Goal: Information Seeking & Learning: Learn about a topic

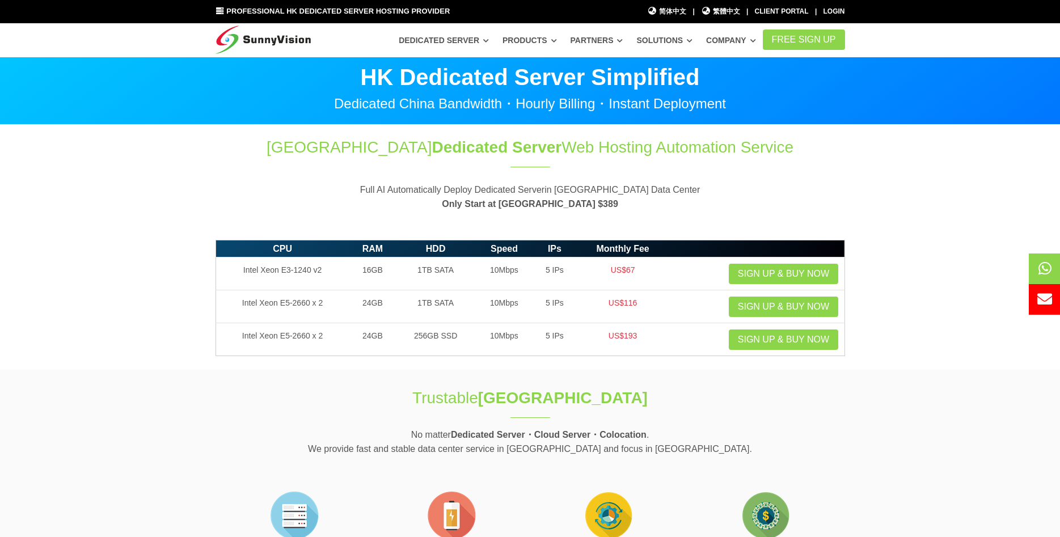
click at [489, 41] on link "Dedicated Server" at bounding box center [444, 40] width 90 height 20
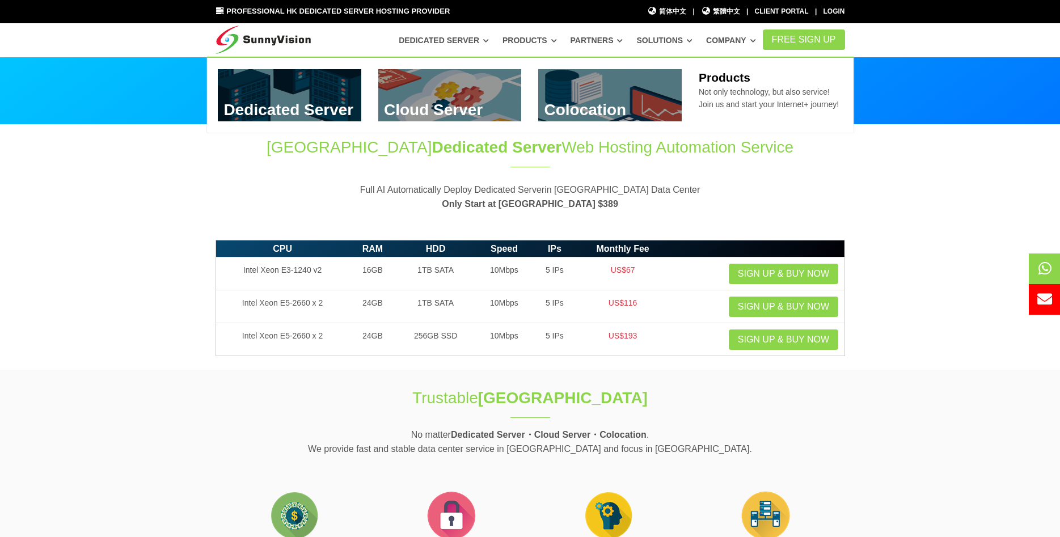
click at [306, 103] on link at bounding box center [289, 95] width 143 height 52
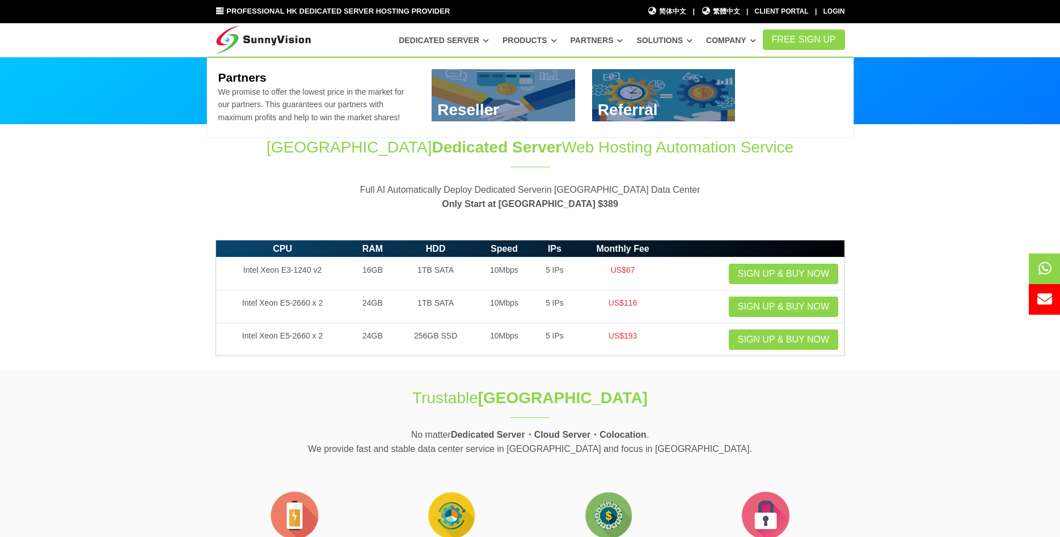
click at [618, 43] on link "Partners" at bounding box center [596, 40] width 53 height 20
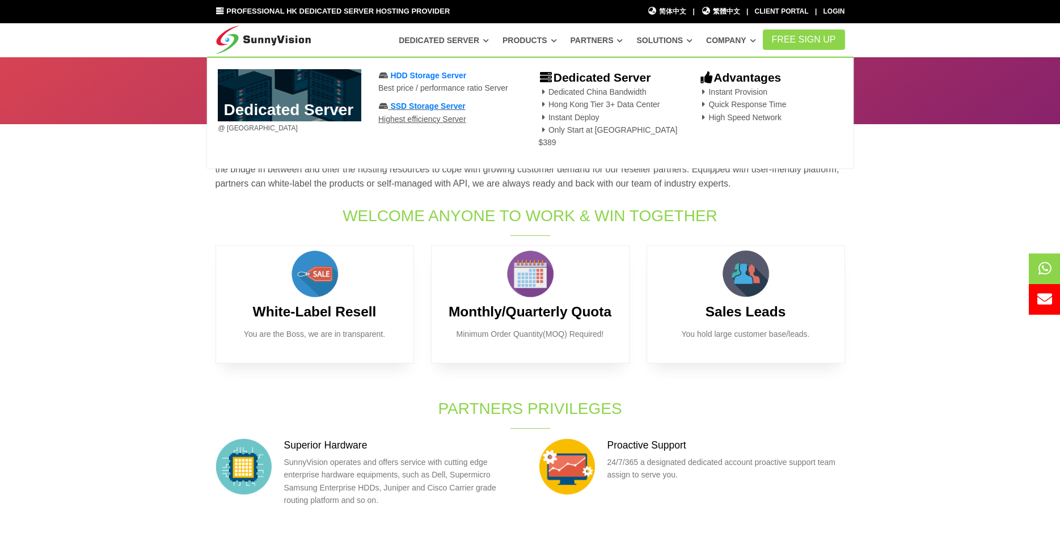
click at [427, 108] on span "SSD Storage Server" at bounding box center [427, 105] width 75 height 9
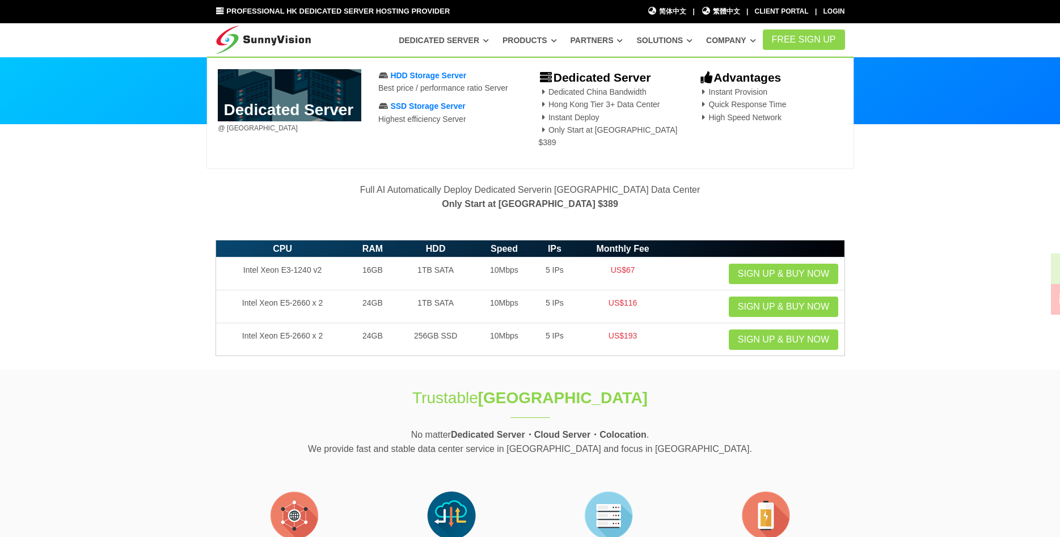
click at [448, 43] on link "Dedicated Server" at bounding box center [444, 40] width 90 height 20
click at [425, 72] on span "HDD Storage Server" at bounding box center [428, 75] width 76 height 9
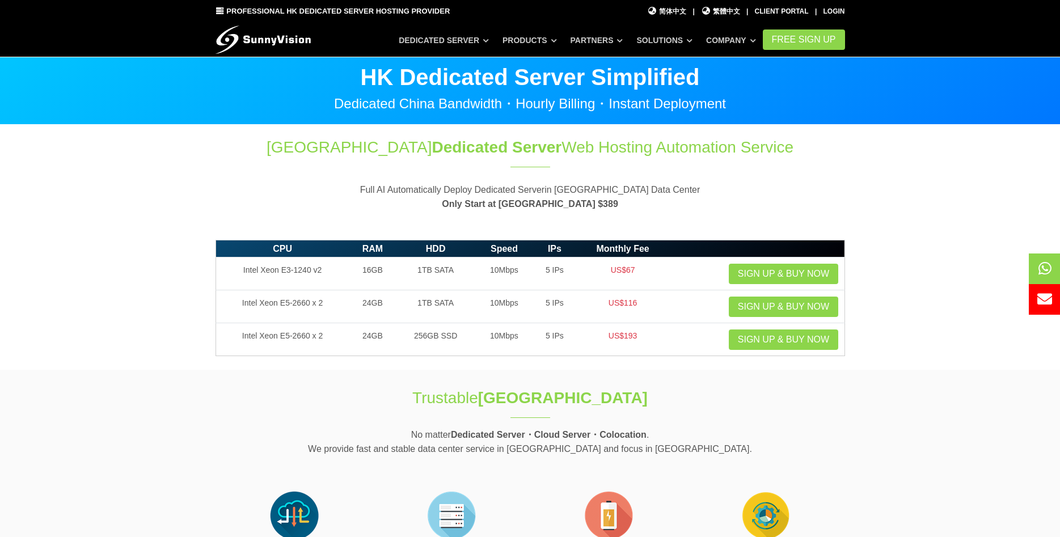
scroll to position [289, 0]
